Goal: Navigation & Orientation: Find specific page/section

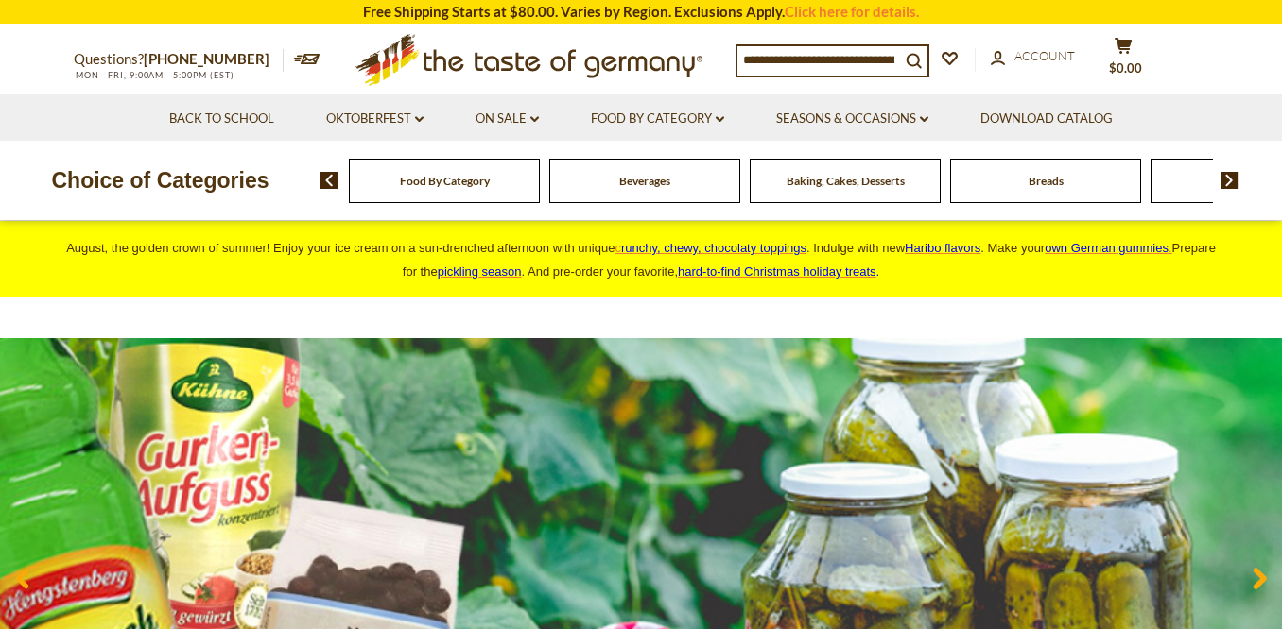
click at [540, 183] on div "Beverages" at bounding box center [444, 181] width 191 height 44
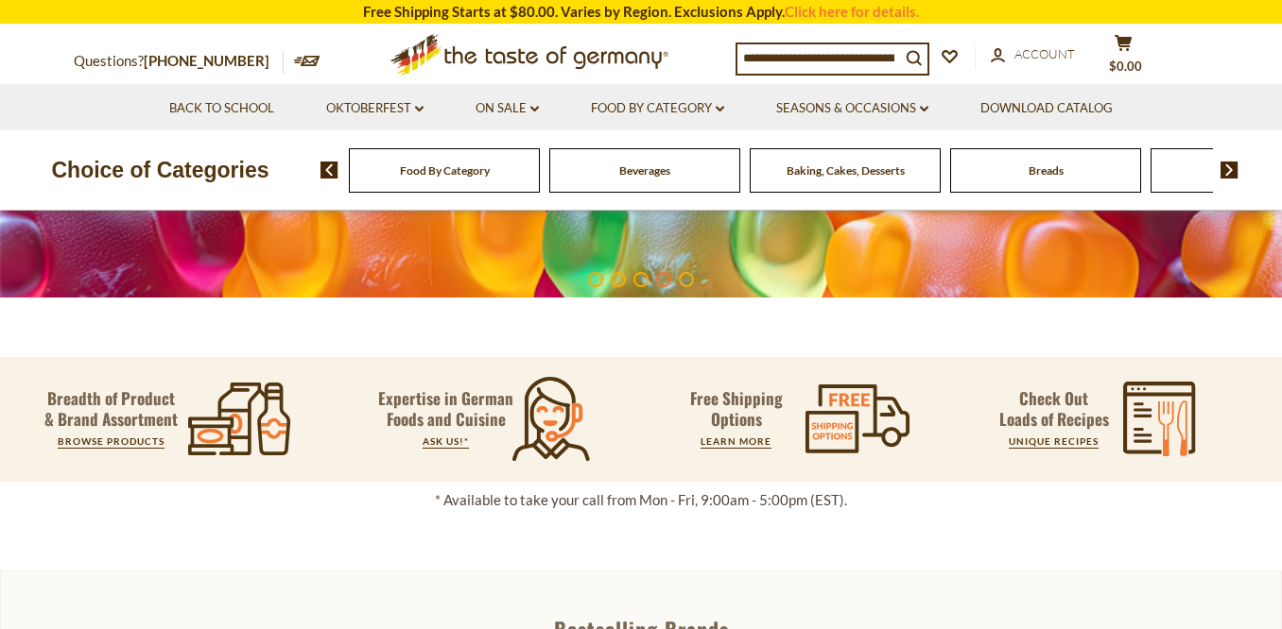
scroll to position [489, 0]
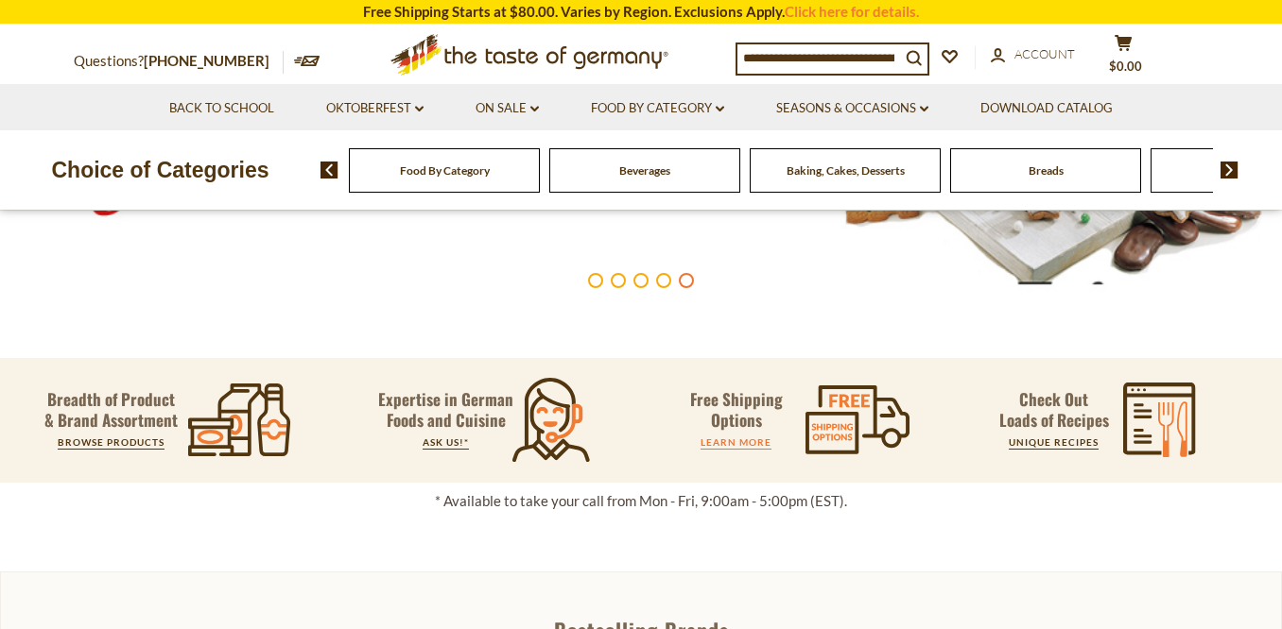
click at [728, 439] on link "LEARN MORE" at bounding box center [735, 442] width 71 height 11
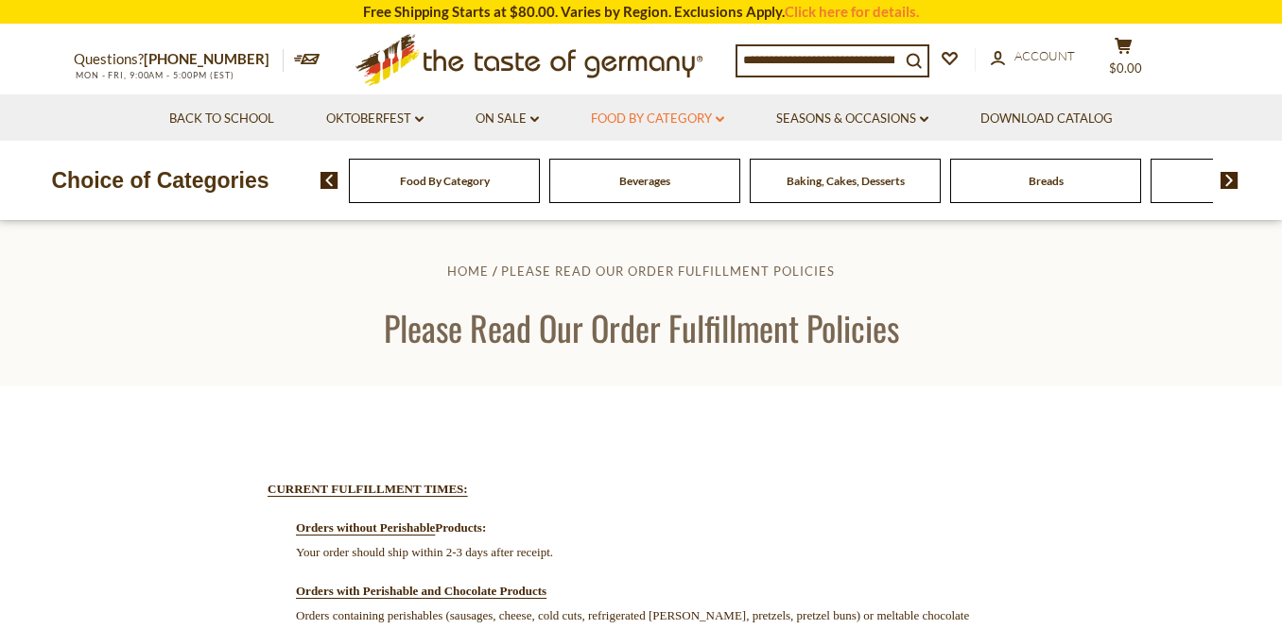
click at [718, 112] on link "Food By Category dropdown_arrow" at bounding box center [657, 119] width 133 height 21
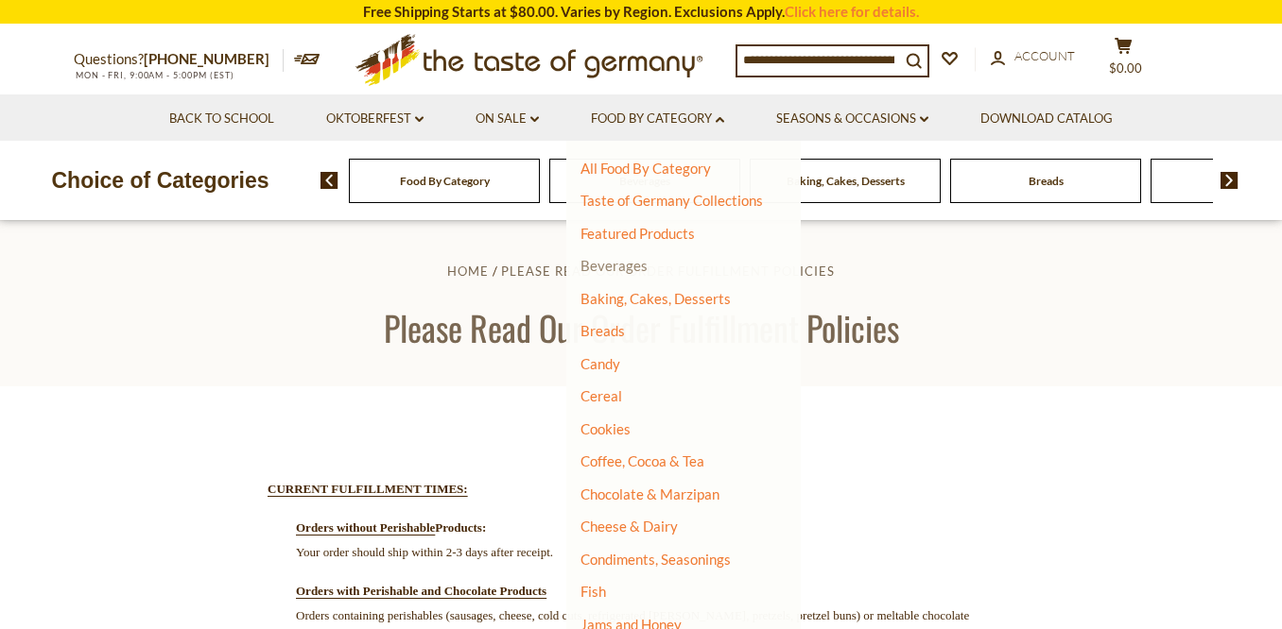
click at [621, 258] on link "Beverages" at bounding box center [613, 265] width 67 height 17
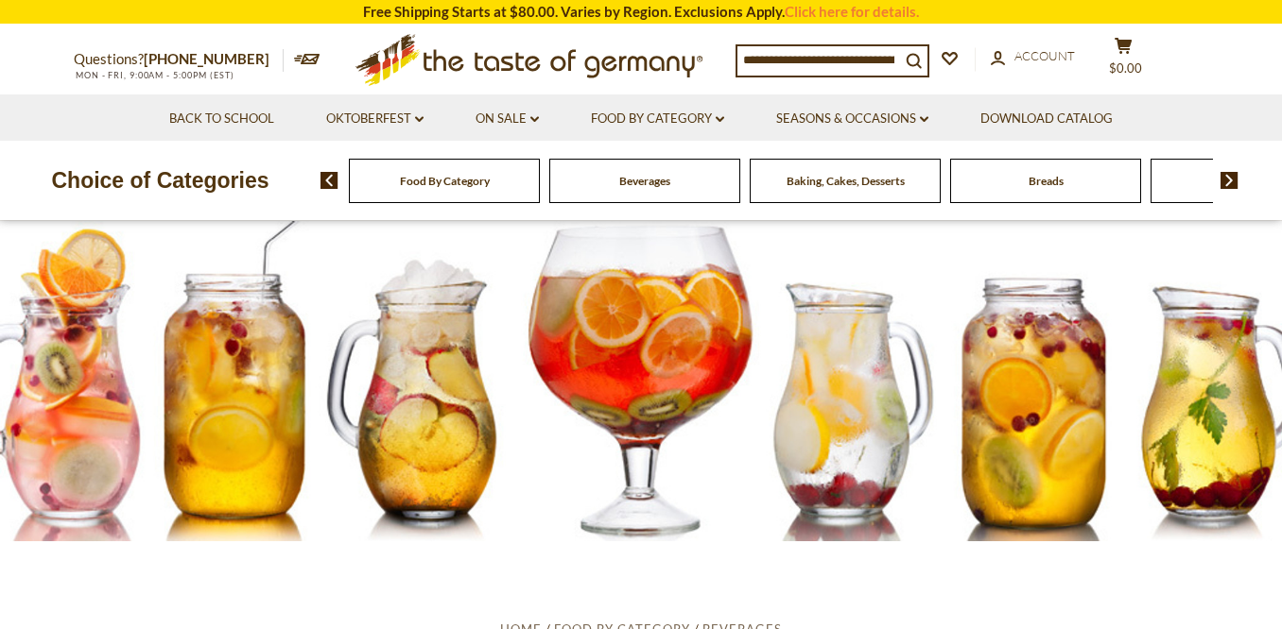
click at [466, 171] on div "Food By Category" at bounding box center [444, 181] width 191 height 44
click at [473, 179] on span "Food By Category" at bounding box center [445, 181] width 90 height 14
